Goal: Use online tool/utility: Utilize a website feature to perform a specific function

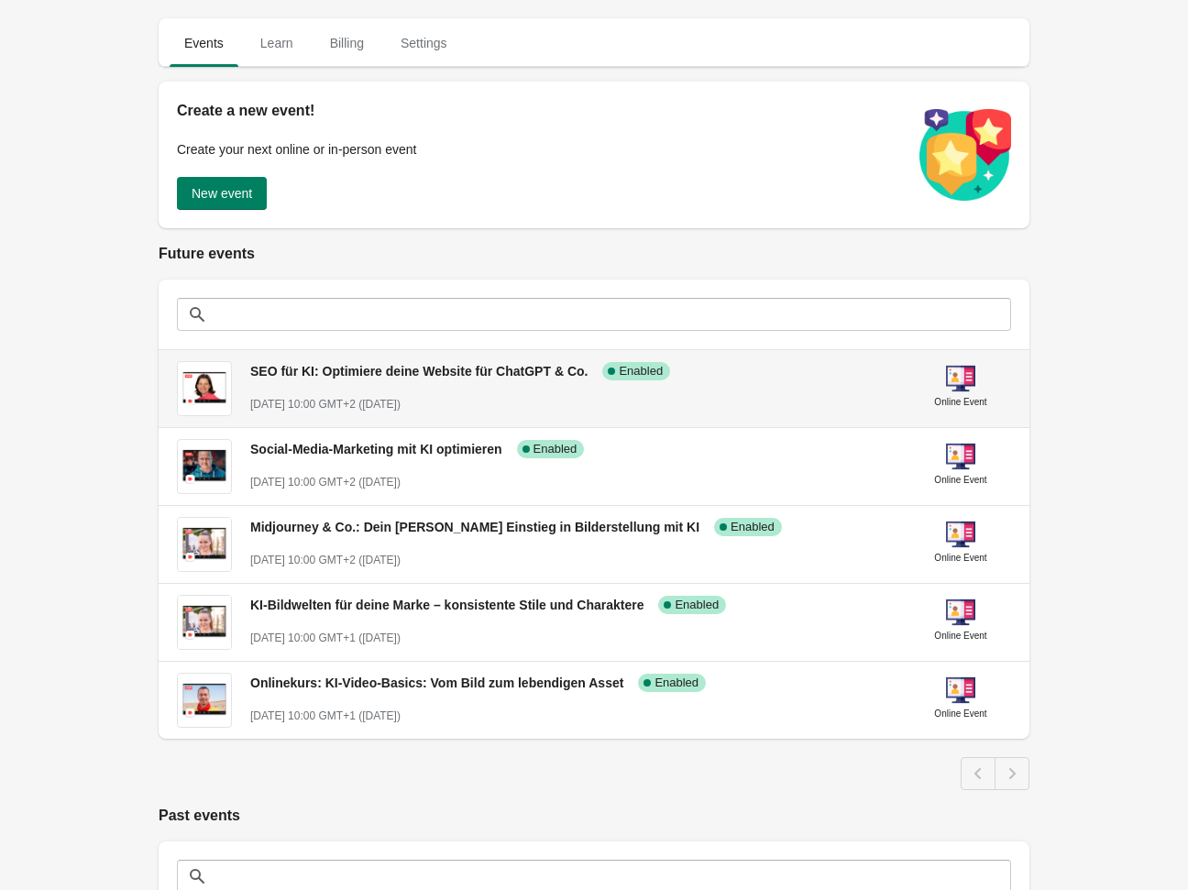
click at [424, 374] on span "SEO für KI: Optimiere deine Website für ChatGPT & Co." at bounding box center [418, 371] width 337 height 15
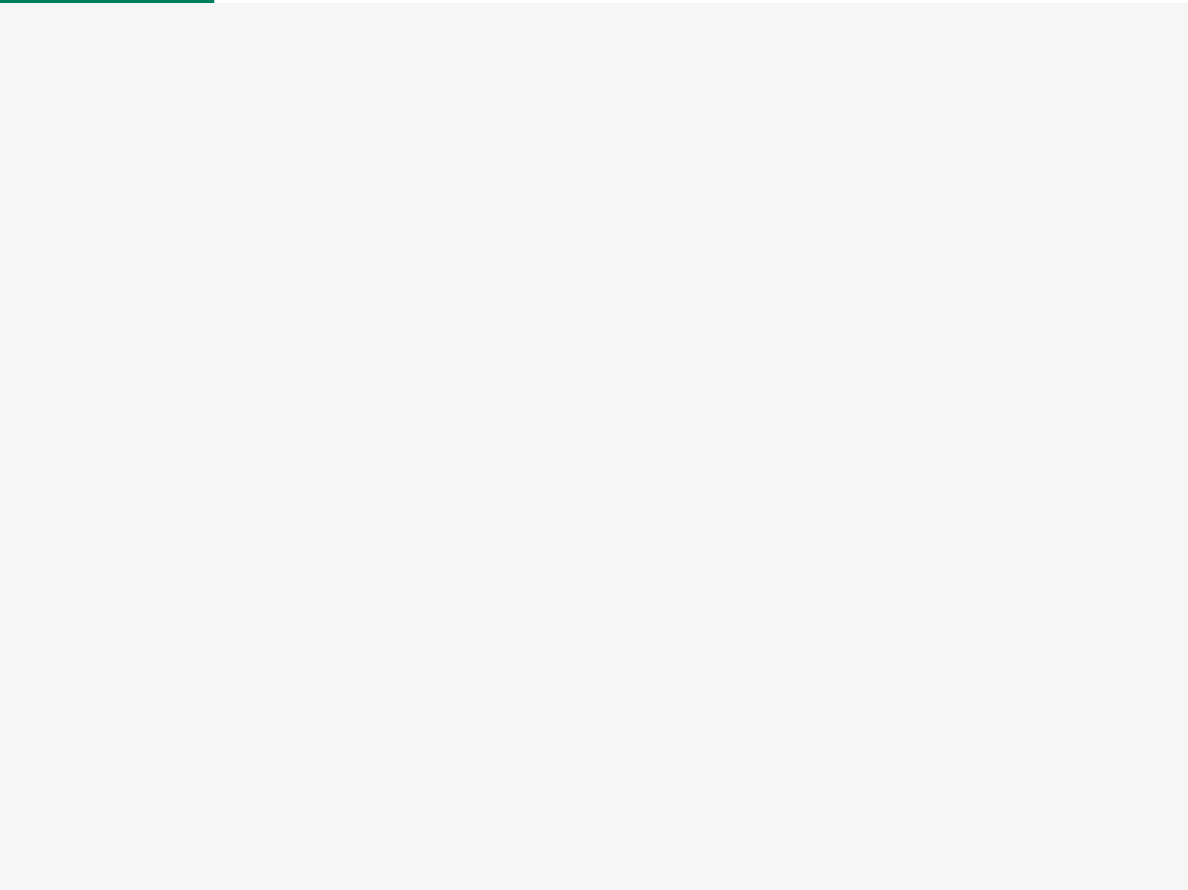
select select "US"
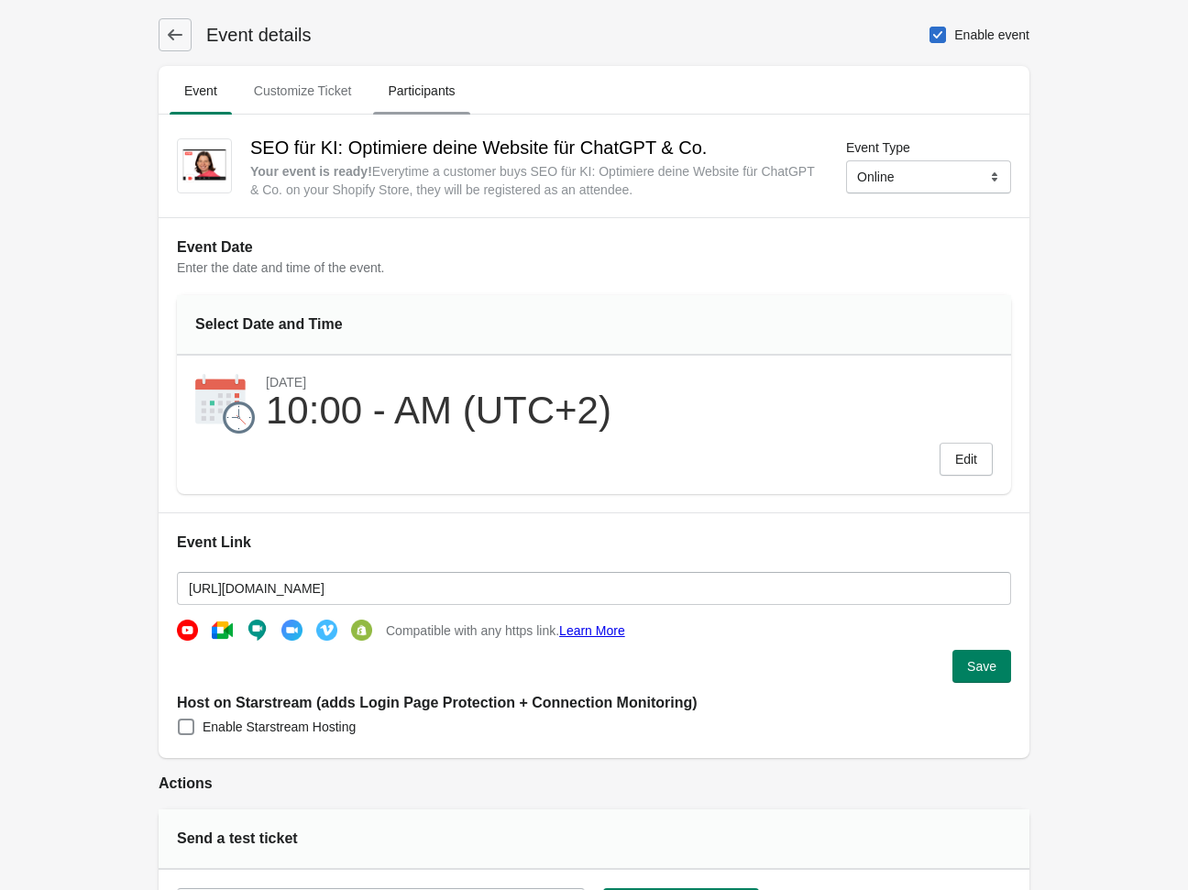
click at [442, 94] on span "Participants" at bounding box center [421, 90] width 96 height 33
select select "US"
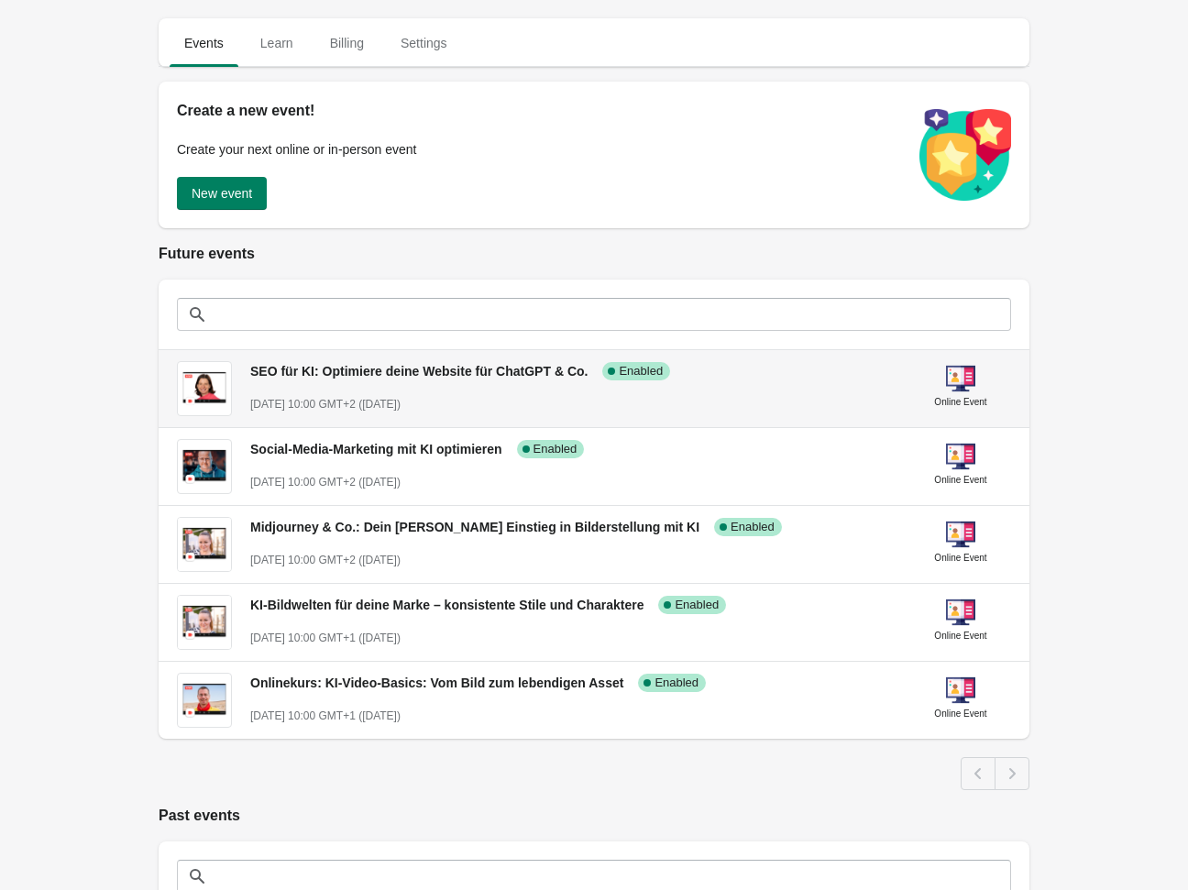
click at [347, 371] on span "SEO für KI: Optimiere deine Website für ChatGPT & Co." at bounding box center [418, 371] width 337 height 15
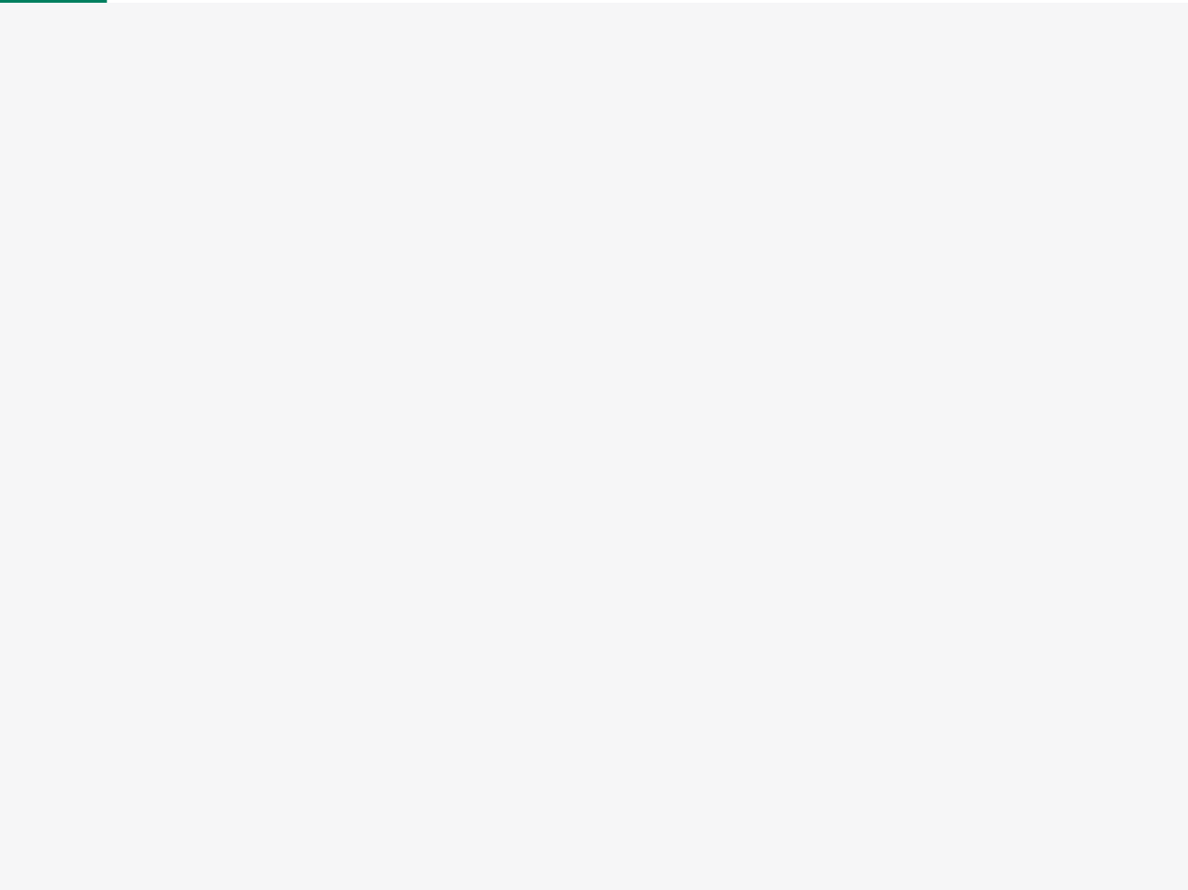
select select "US"
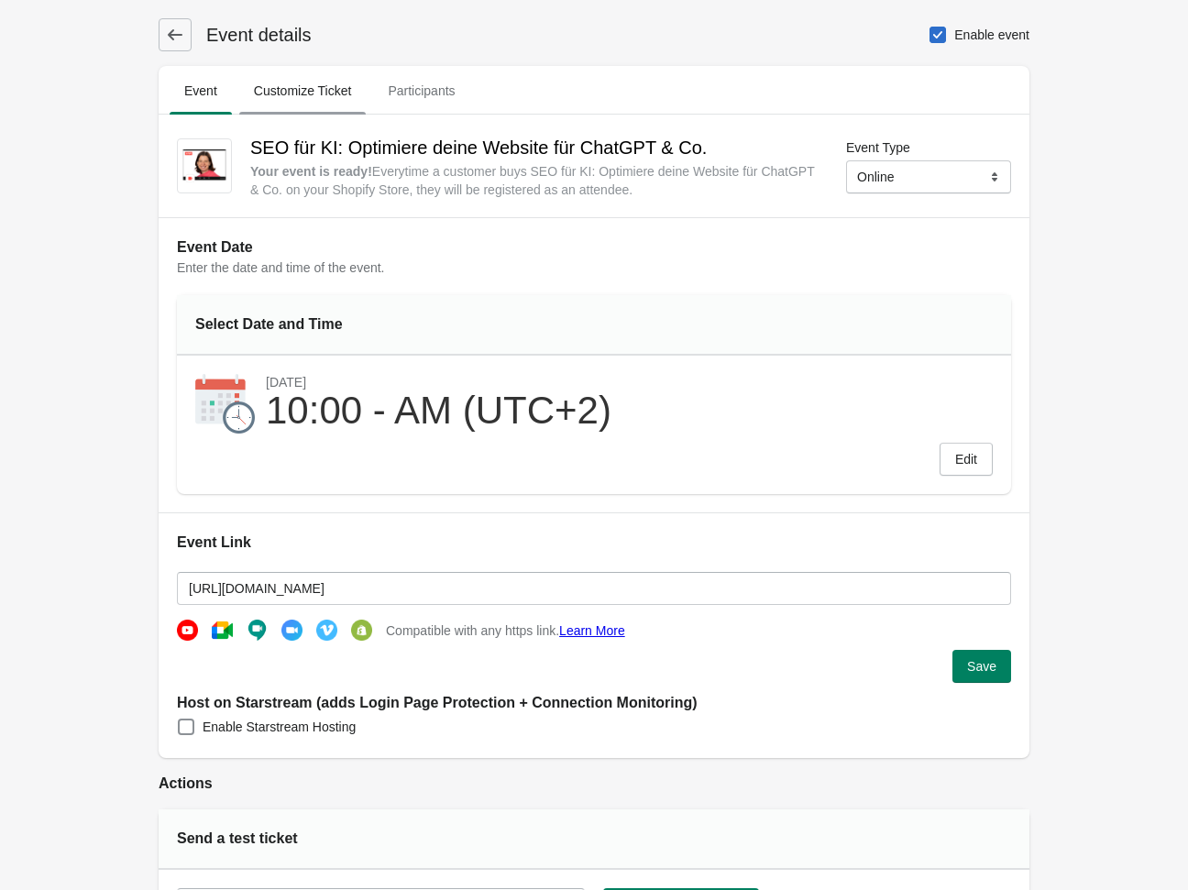
click at [326, 97] on span "Customize Ticket" at bounding box center [302, 90] width 127 height 33
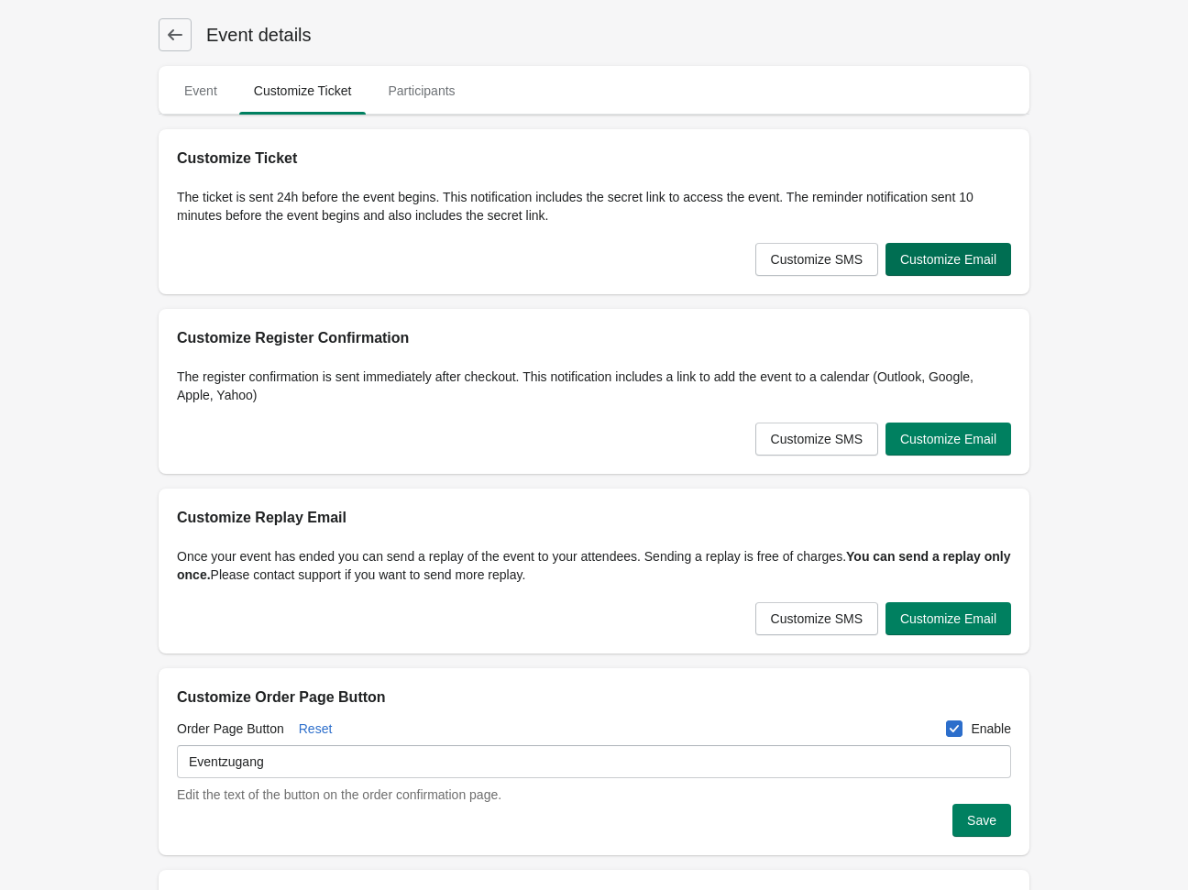
click at [920, 268] on button "Customize Email" at bounding box center [948, 259] width 126 height 33
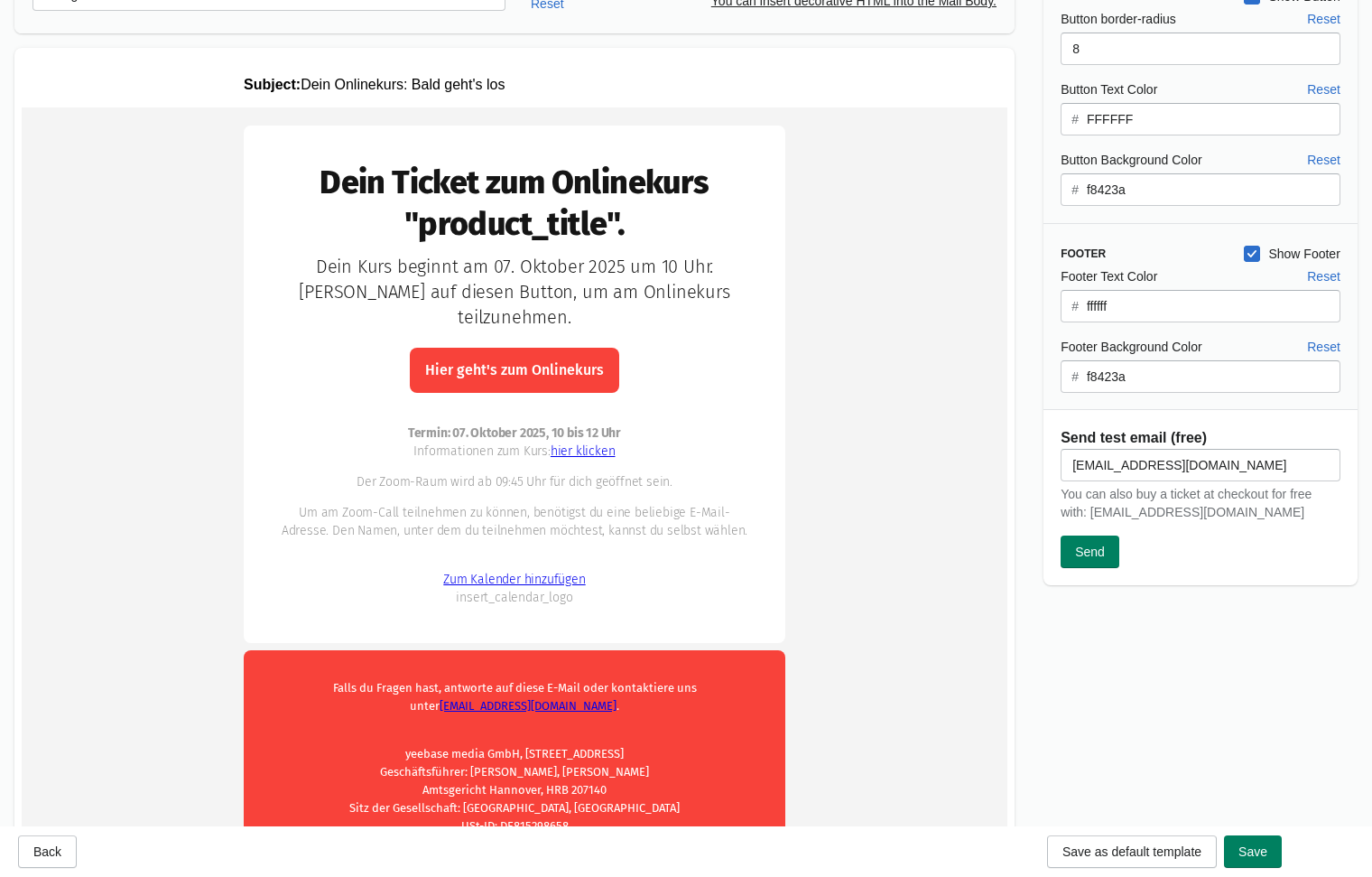
scroll to position [506, 0]
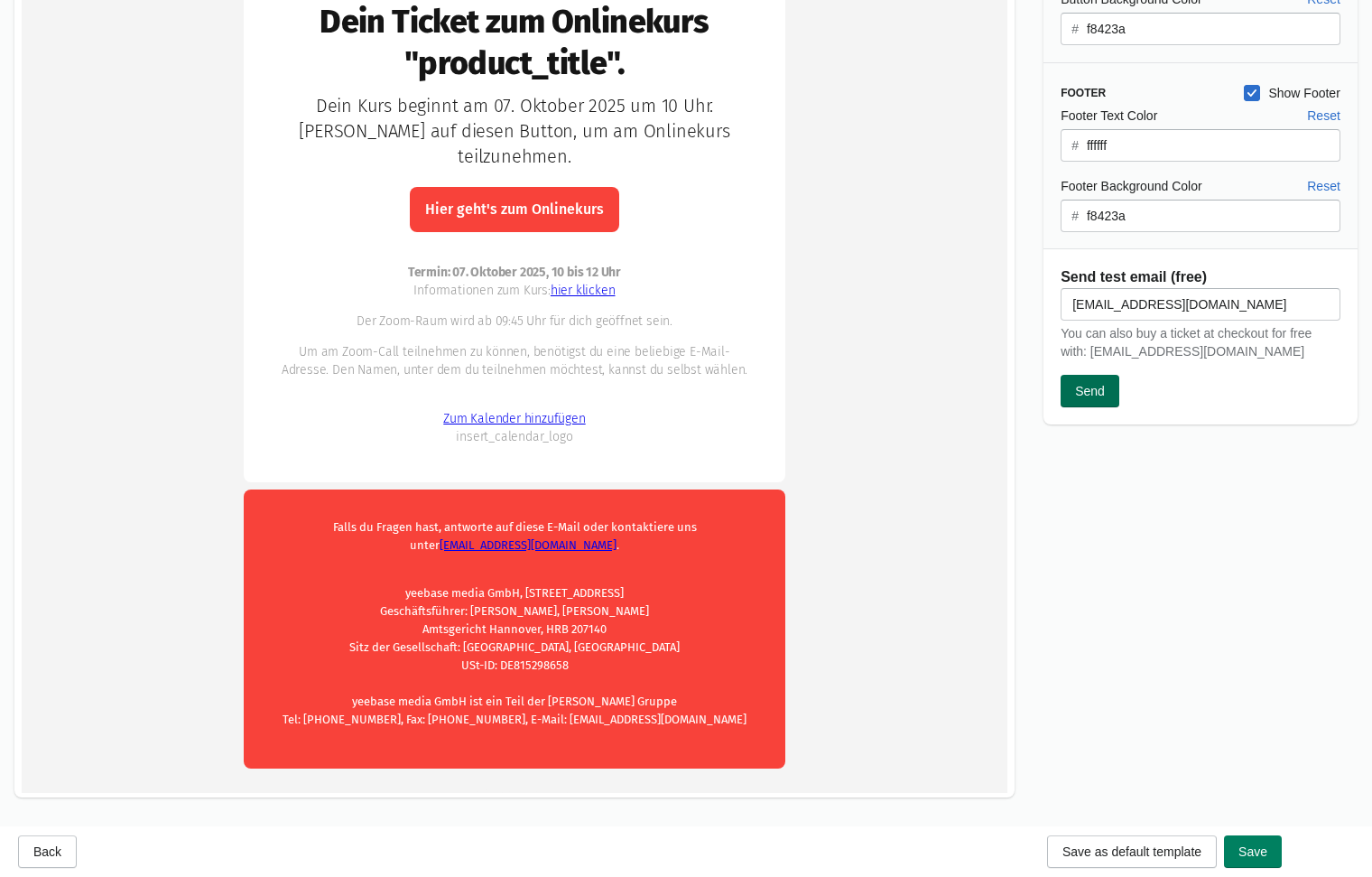
click at [1104, 395] on span "Send" at bounding box center [1090, 391] width 30 height 15
